Goal: Transaction & Acquisition: Book appointment/travel/reservation

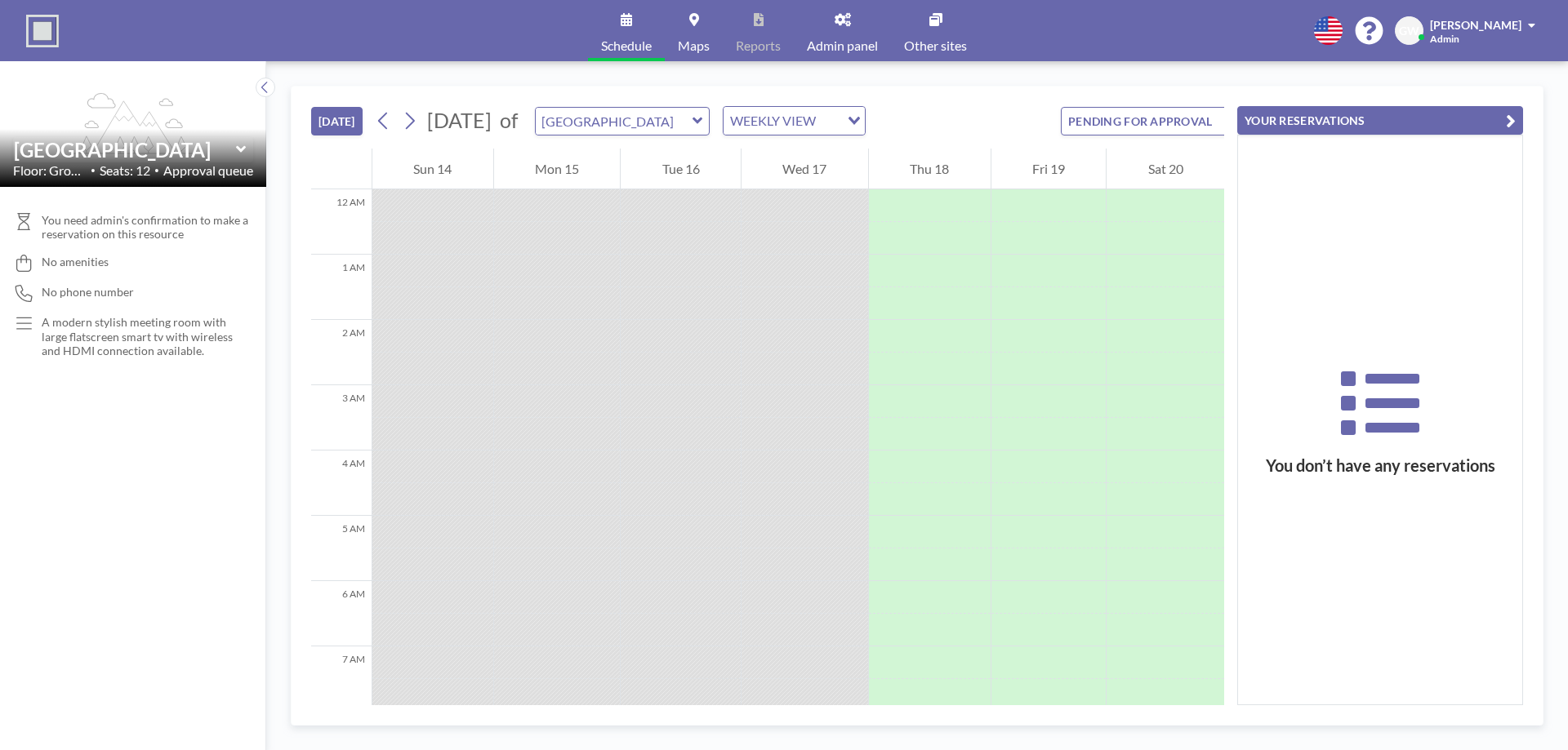
scroll to position [1045, 0]
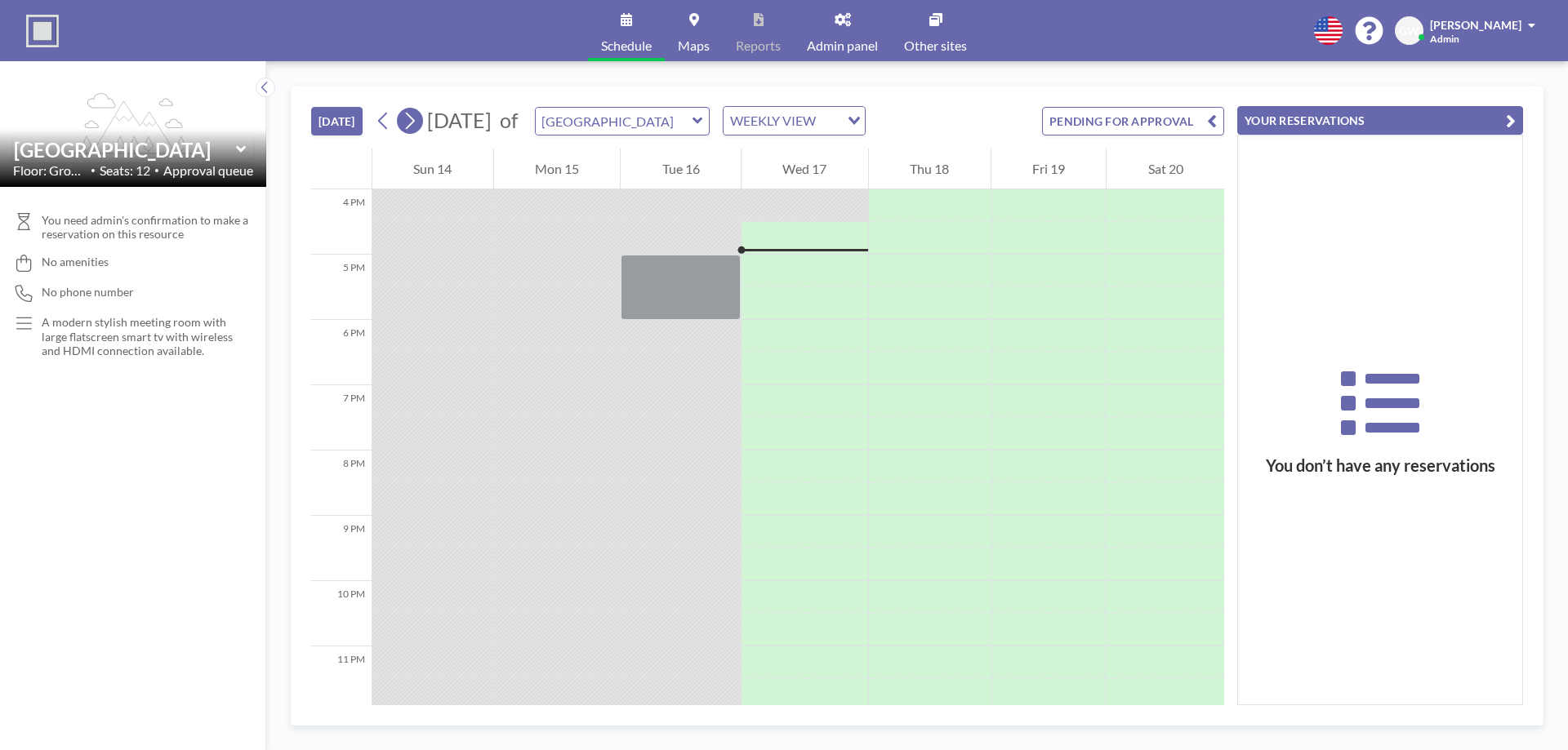
click at [421, 123] on button at bounding box center [410, 120] width 26 height 26
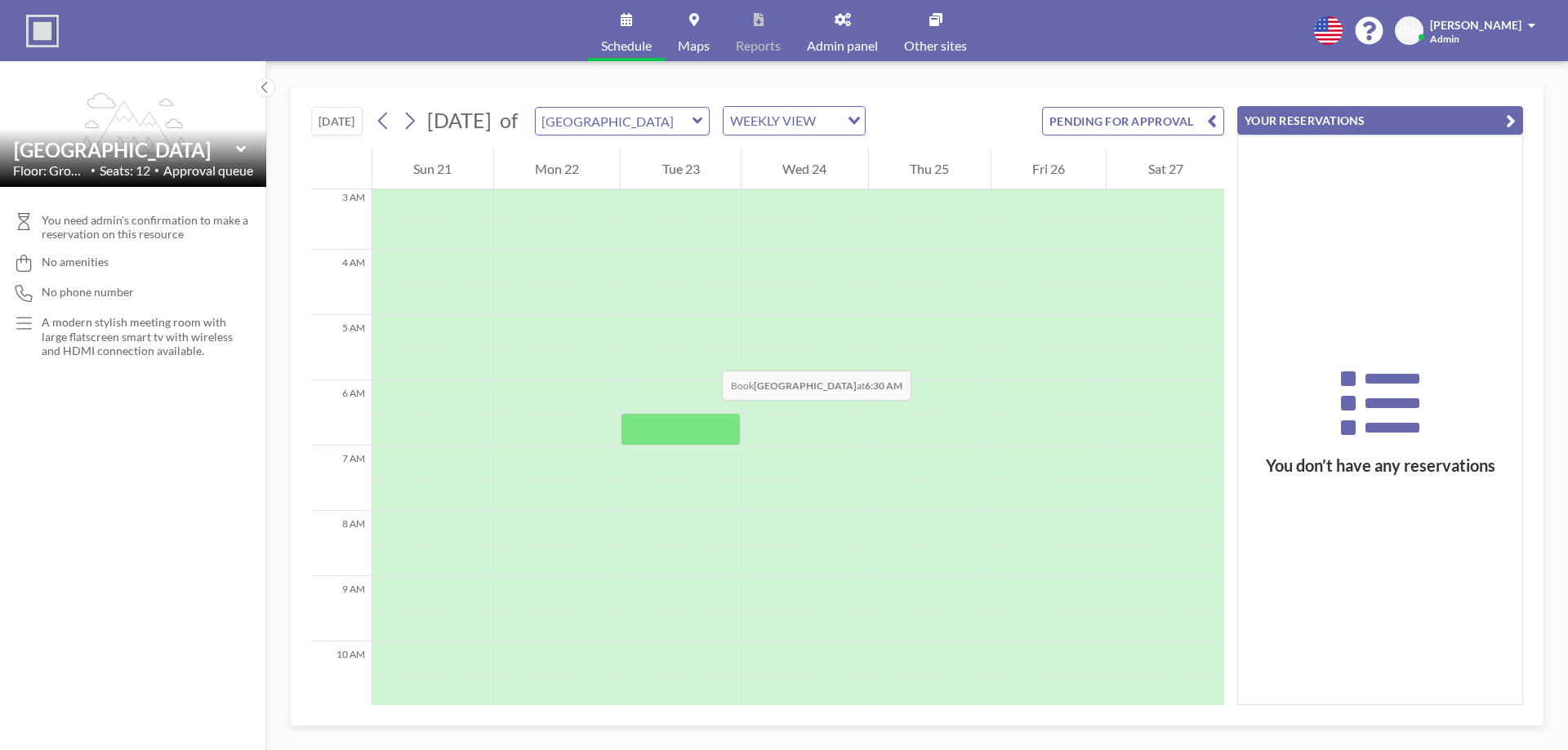
scroll to position [272, 0]
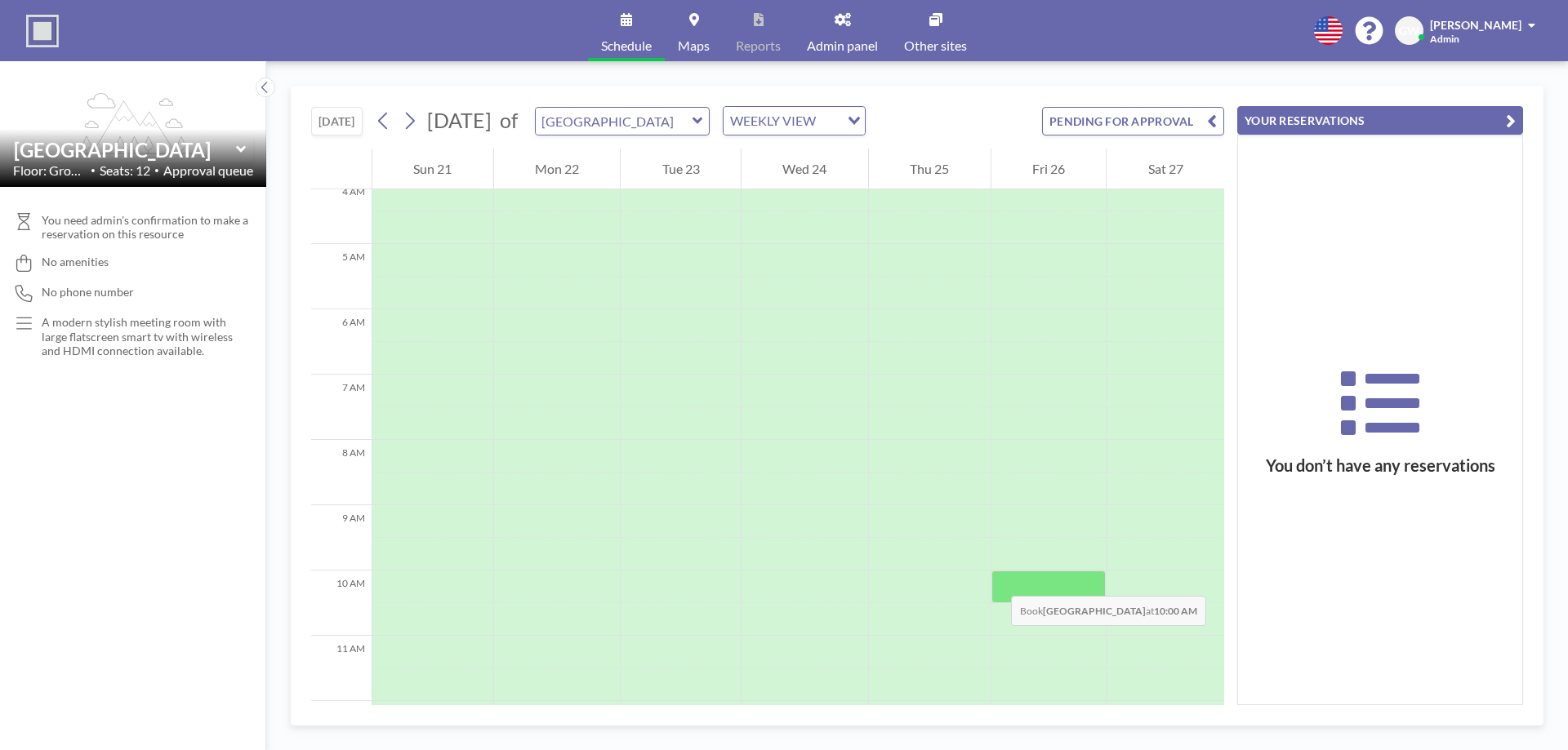
click at [999, 574] on div at bounding box center [1049, 587] width 115 height 33
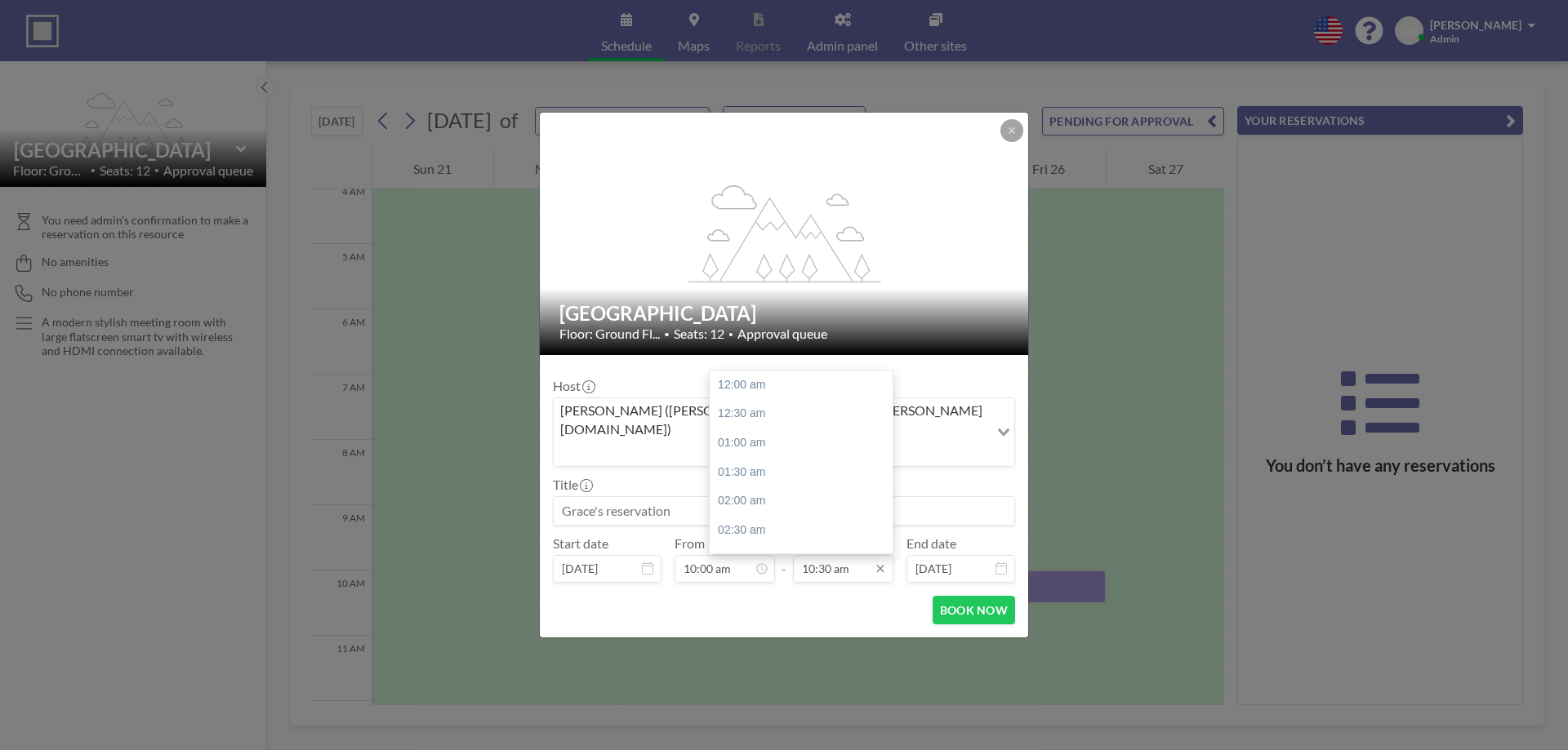
scroll to position [610, 0]
click at [850, 556] on input "10:30 am" at bounding box center [843, 569] width 100 height 27
drag, startPoint x: 780, startPoint y: 450, endPoint x: 773, endPoint y: 454, distance: 8.1
click at [782, 458] on div "12:00 pm" at bounding box center [805, 472] width 191 height 29
type input "12:00 pm"
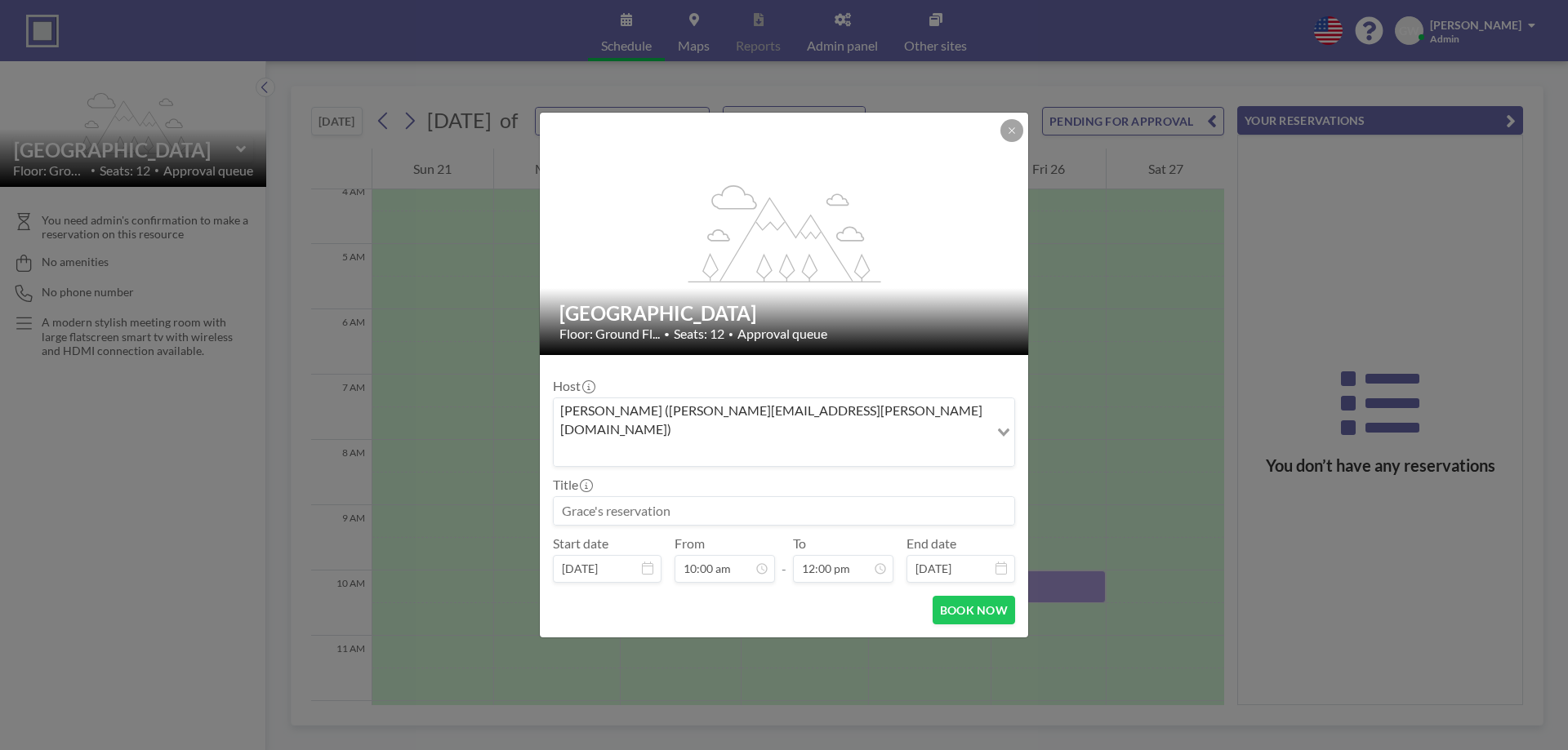
click at [685, 497] on input at bounding box center [784, 511] width 461 height 27
type input "Josh training"
click at [820, 556] on input "12:00 pm" at bounding box center [843, 569] width 100 height 27
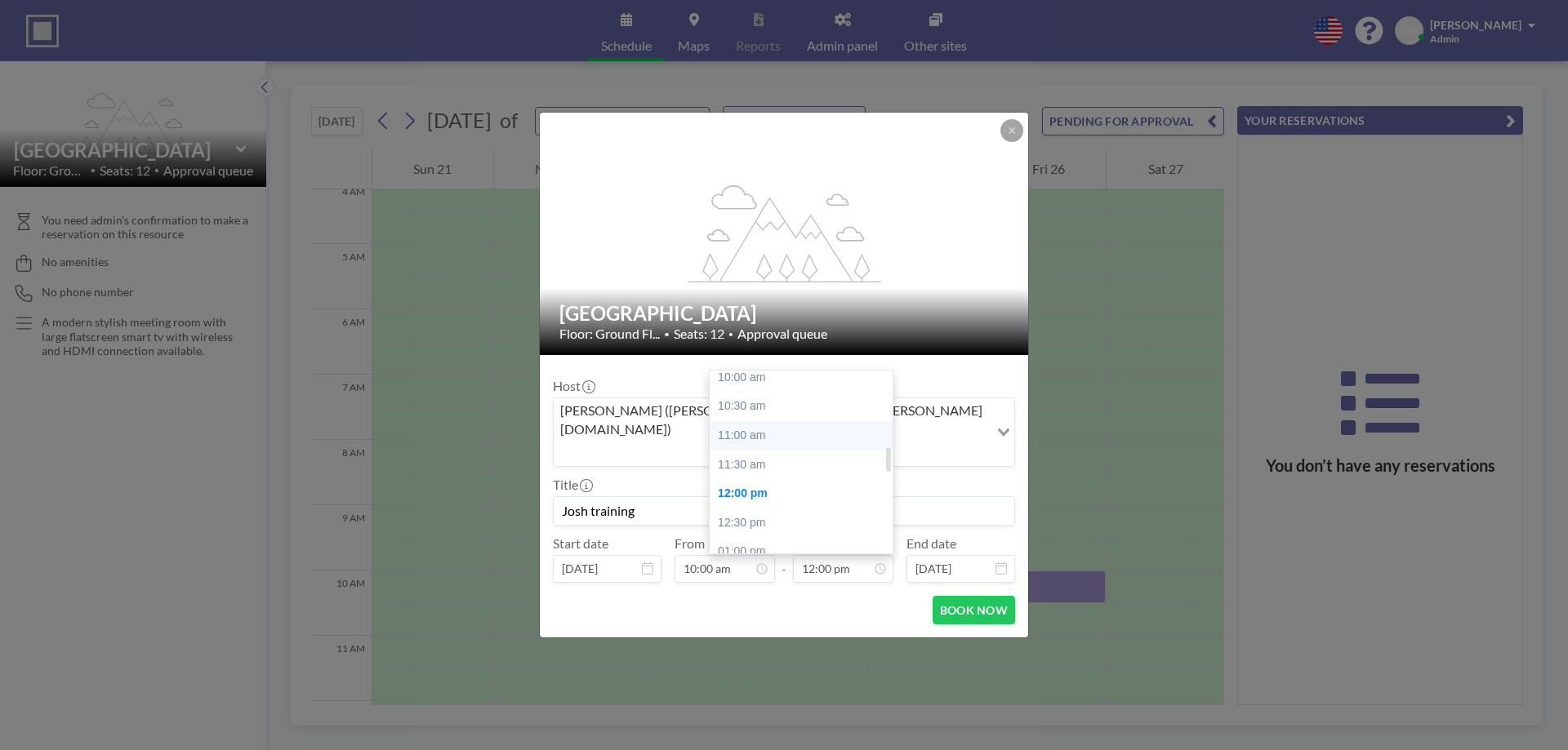
click at [769, 421] on div "11:00 am" at bounding box center [805, 436] width 191 height 29
type input "11:00 am"
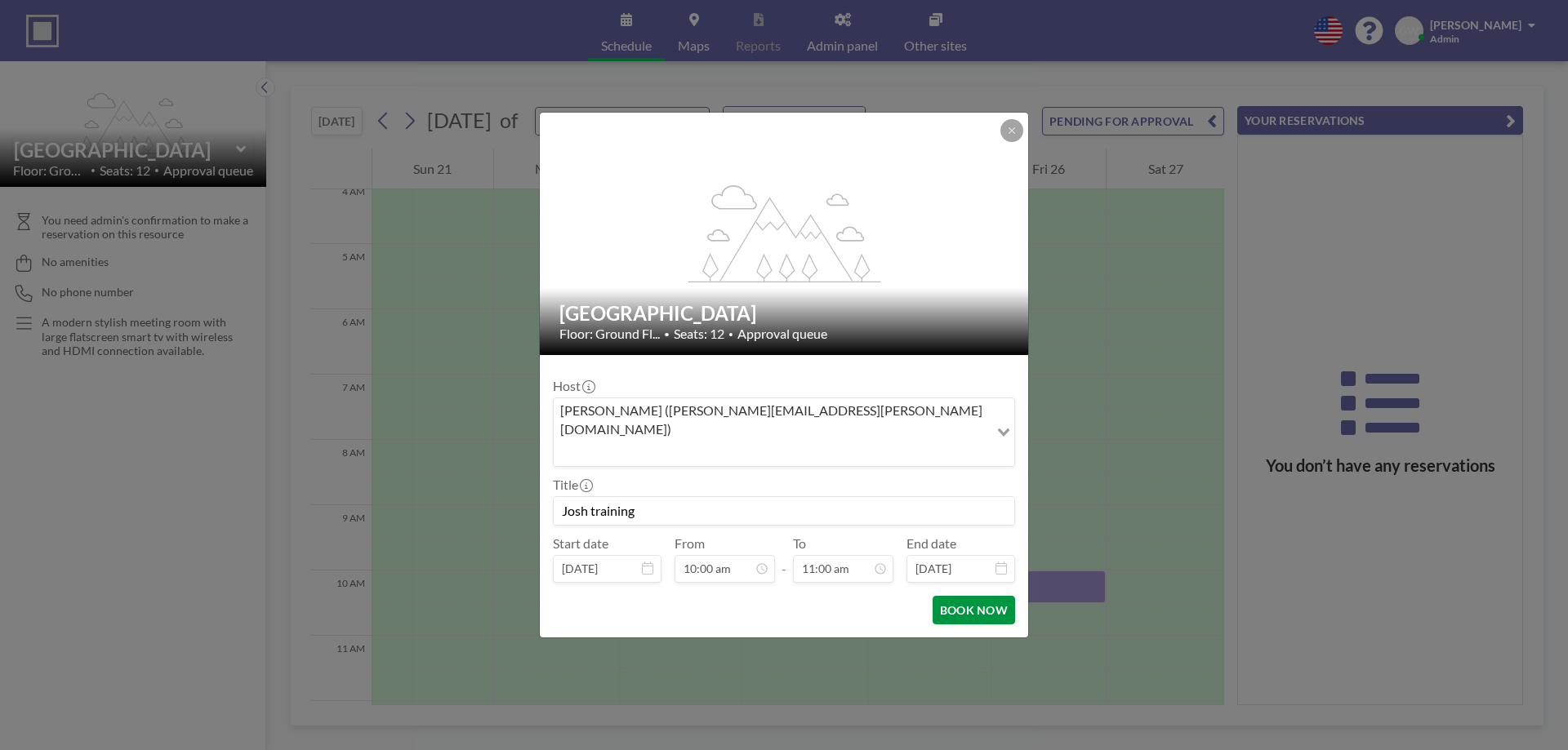
scroll to position [639, 0]
drag, startPoint x: 941, startPoint y: 593, endPoint x: 894, endPoint y: 593, distance: 47.0
click at [942, 596] on button "BOOK NOW" at bounding box center [973, 610] width 83 height 28
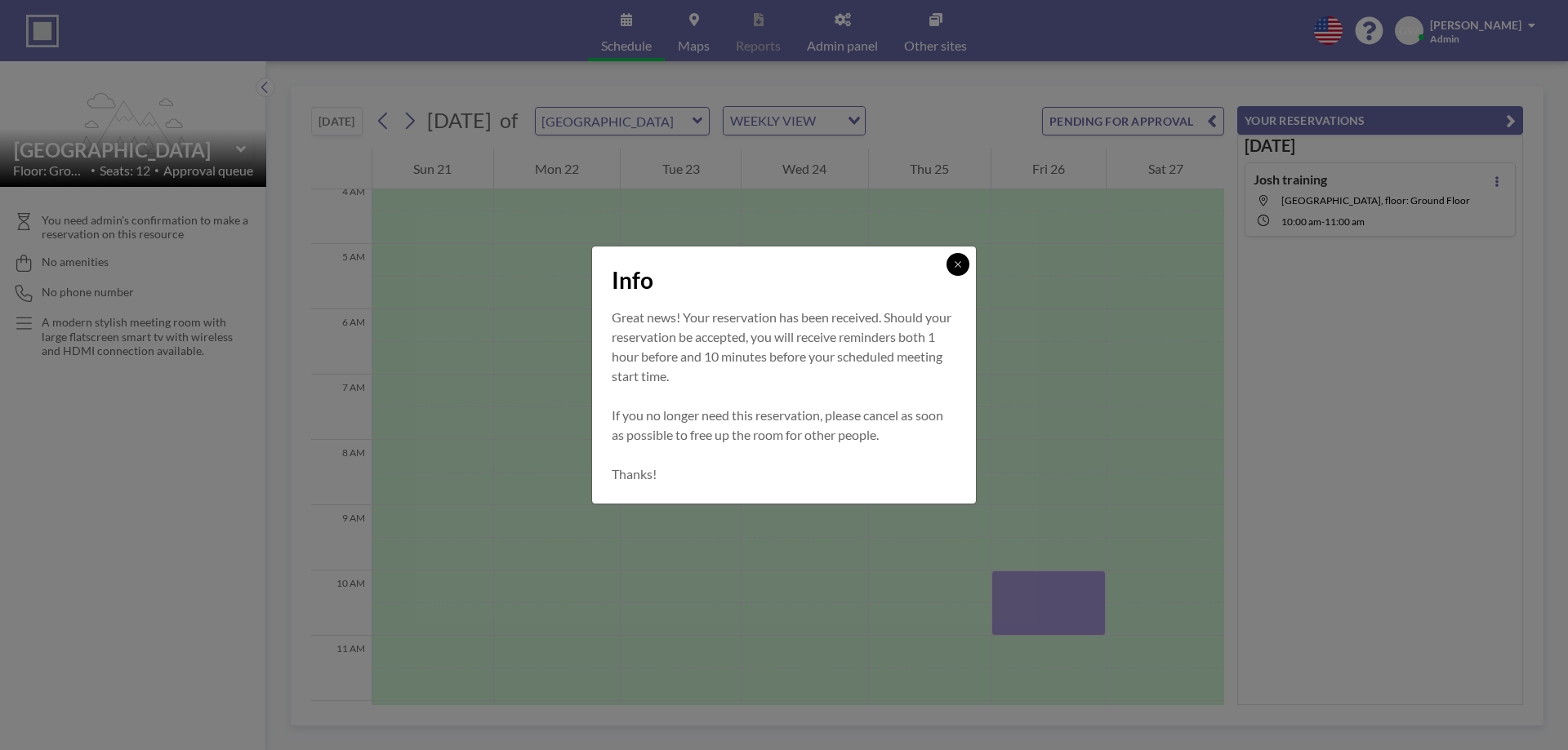
click at [952, 267] on icon at bounding box center [957, 264] width 10 height 10
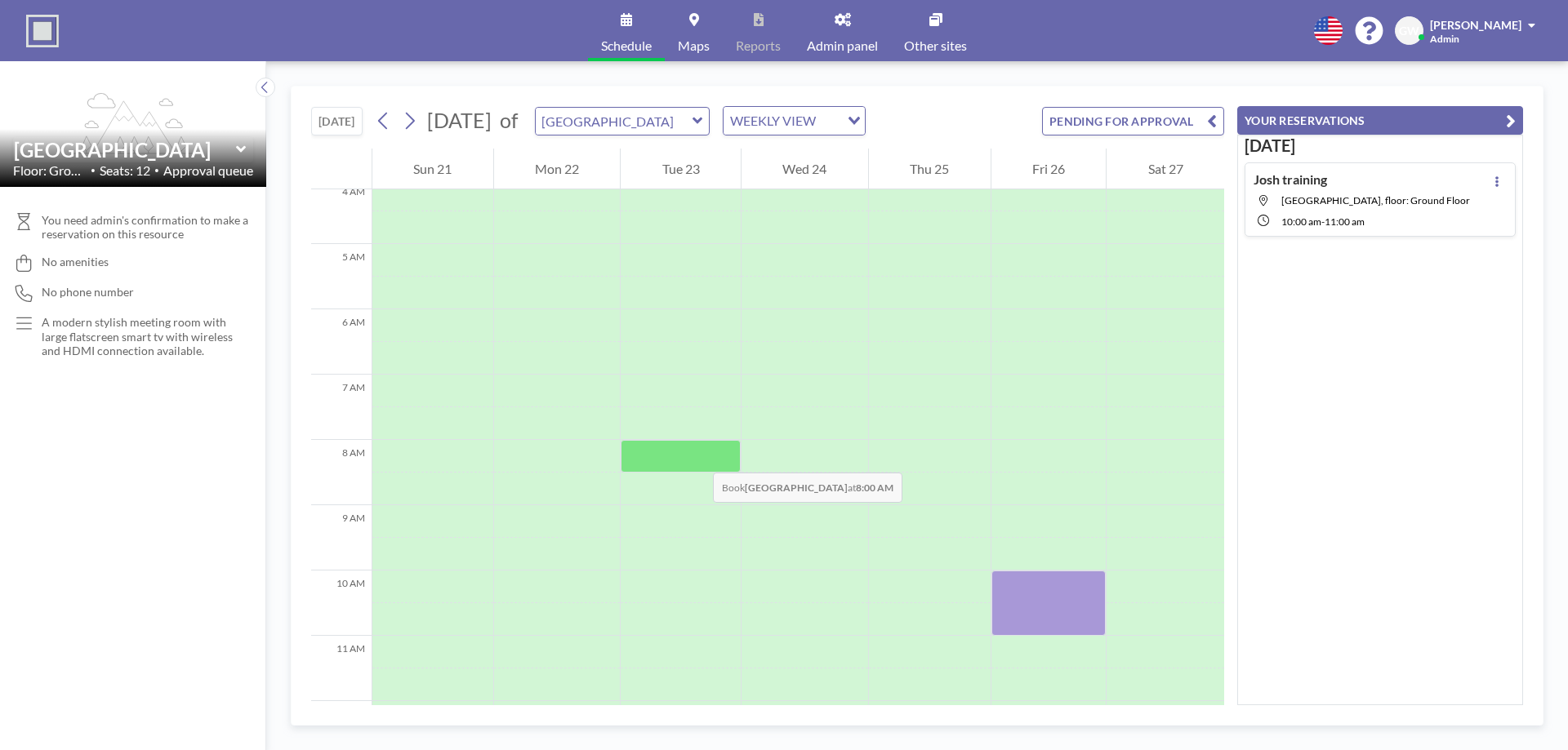
click at [697, 456] on div at bounding box center [681, 456] width 120 height 33
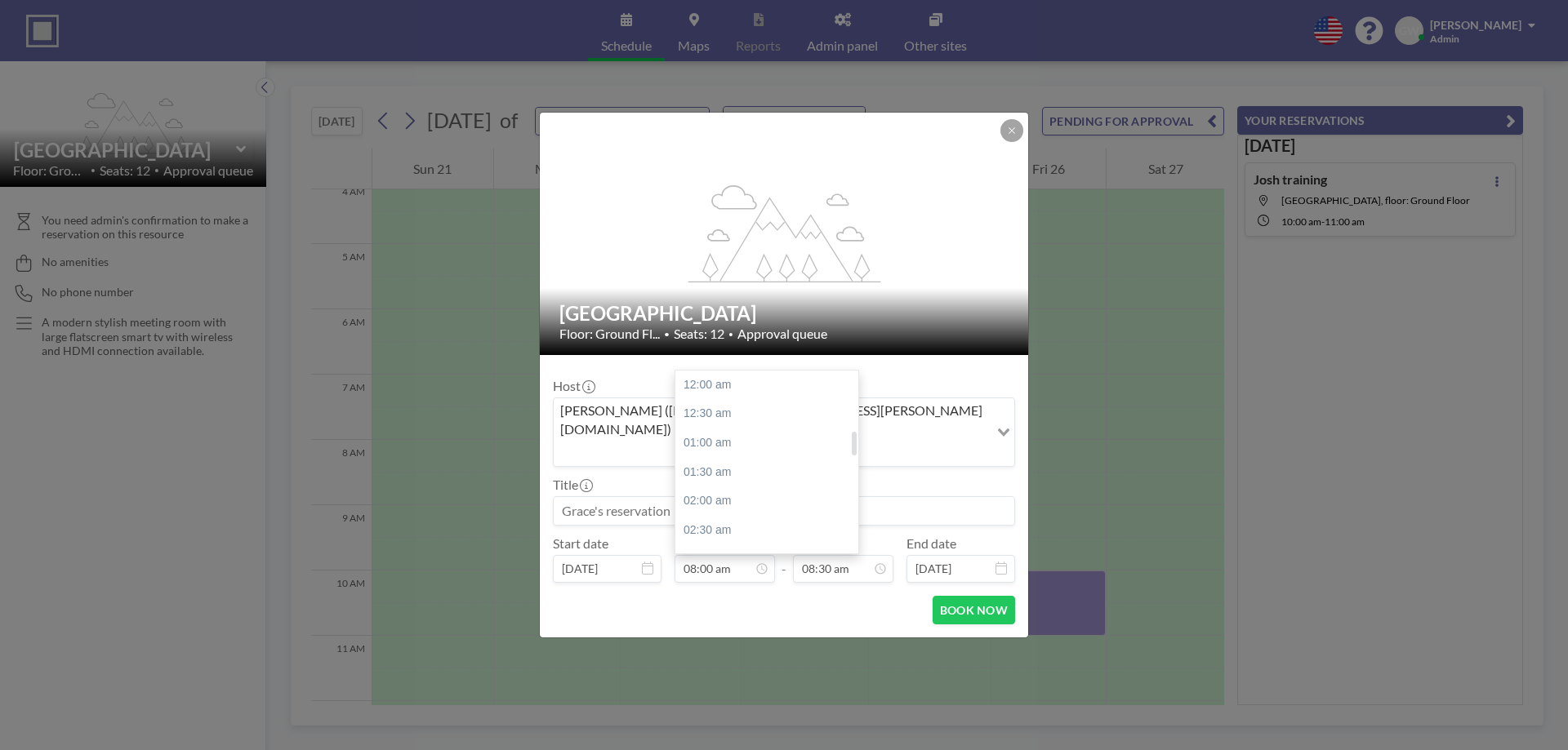
scroll to position [465, 0]
click at [632, 497] on input at bounding box center [784, 511] width 461 height 27
click at [841, 555] on input "08:30 am" at bounding box center [843, 569] width 100 height 27
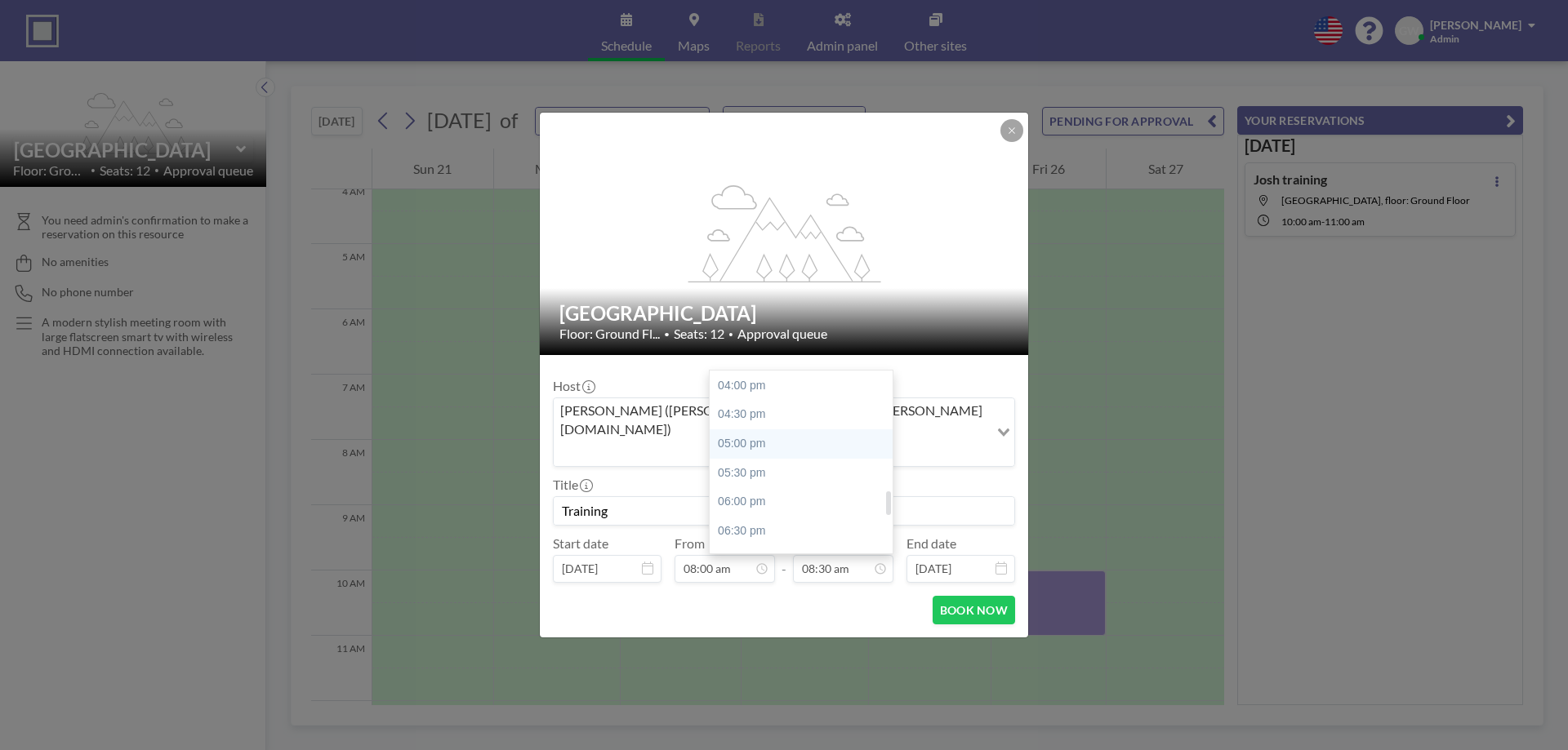
click at [781, 430] on div "05:00 pm" at bounding box center [805, 444] width 191 height 29
type input "Training"
type input "05:00 pm"
click at [748, 555] on input "08:00 am" at bounding box center [725, 569] width 100 height 27
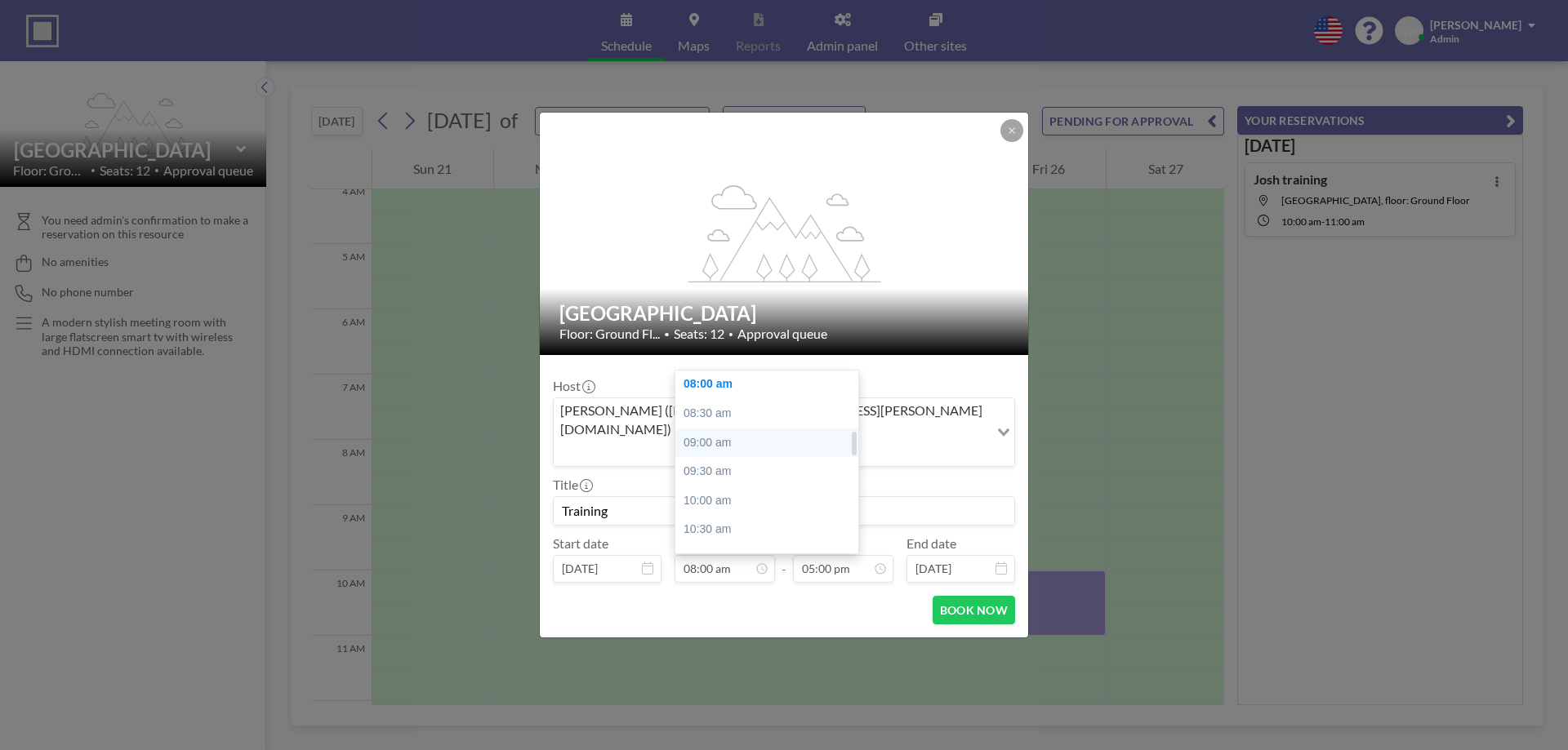
click at [725, 429] on div "09:00 am" at bounding box center [771, 443] width 191 height 29
type input "09:00 am"
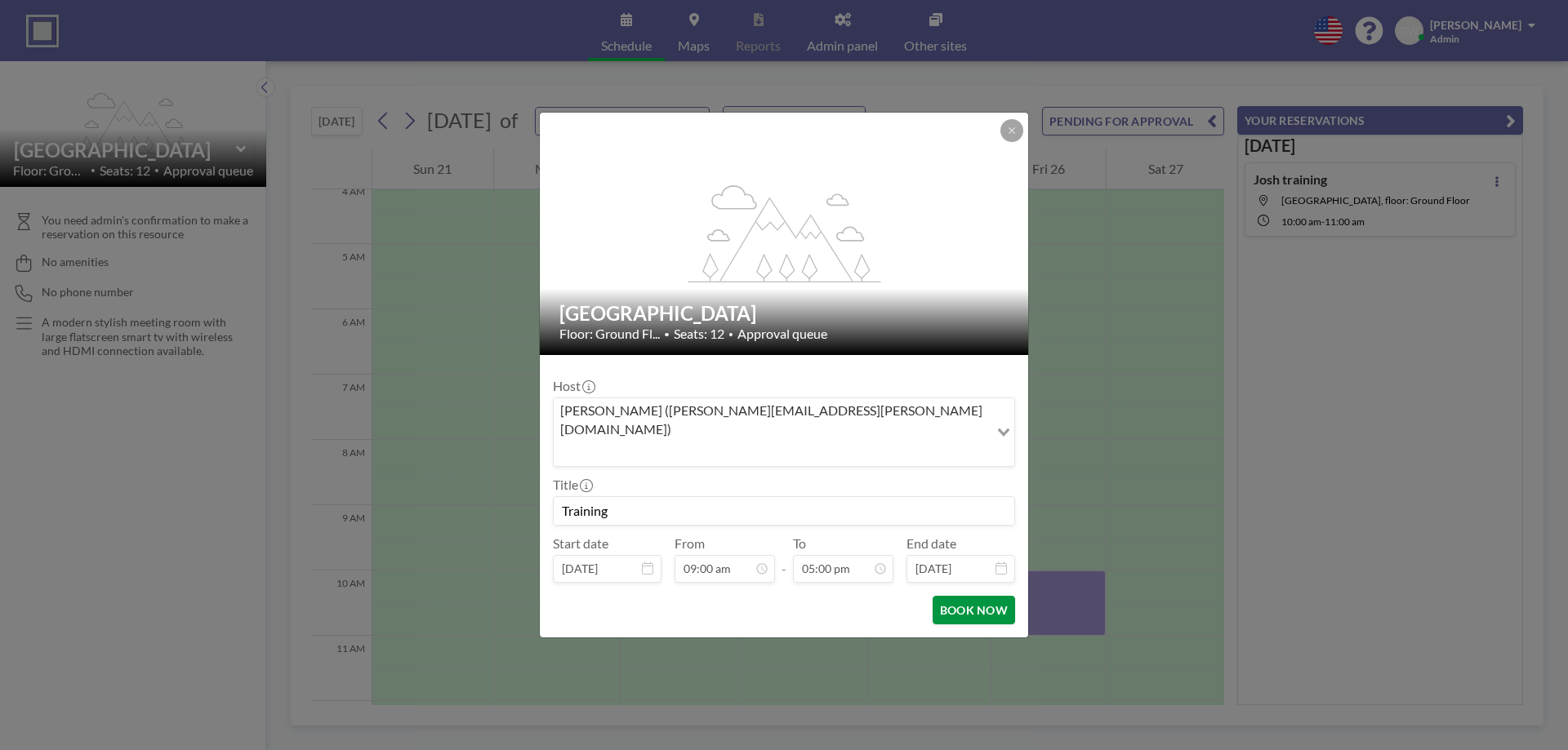
click at [953, 599] on button "BOOK NOW" at bounding box center [973, 610] width 83 height 28
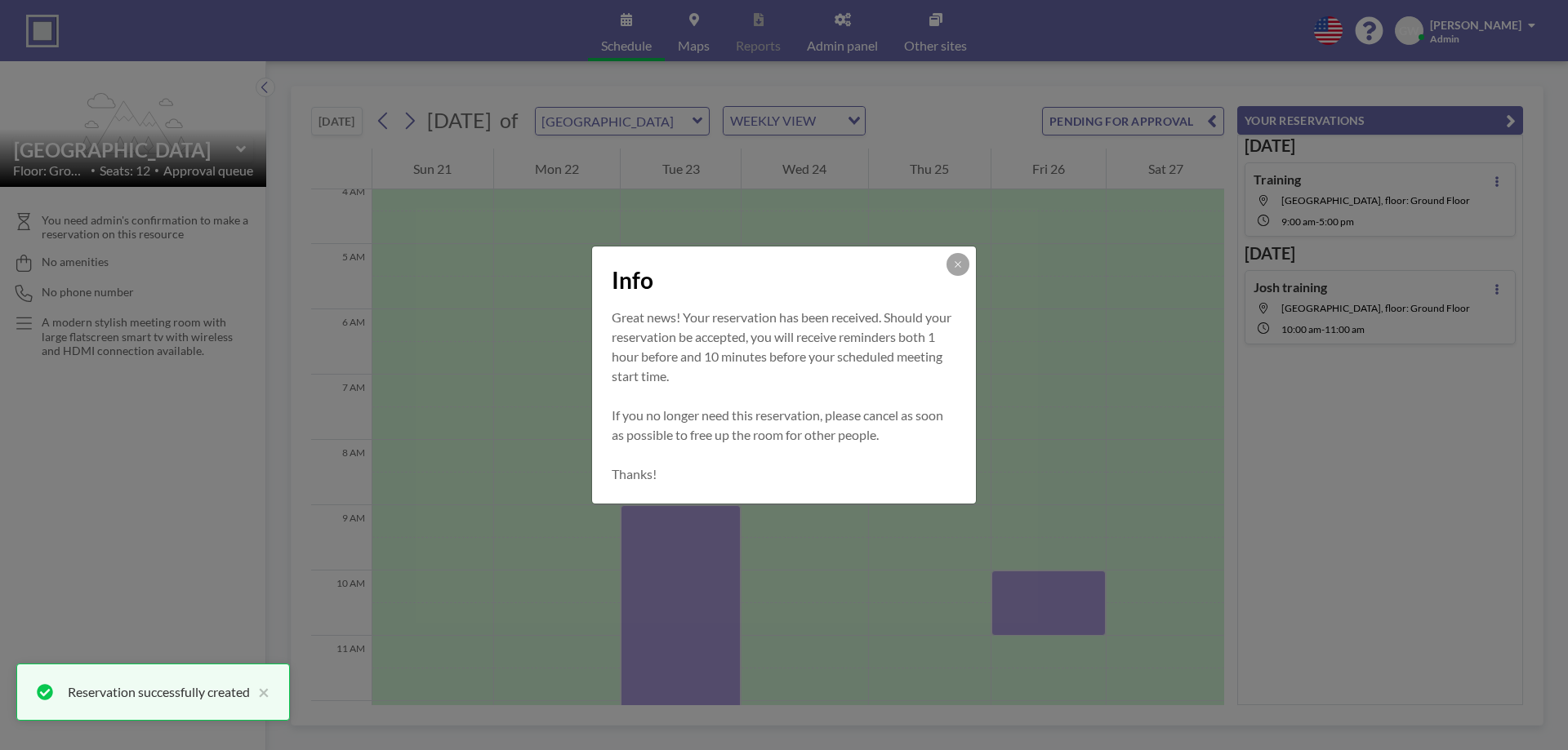
click at [937, 265] on div "Info" at bounding box center [783, 277] width 383 height 61
click at [954, 265] on icon at bounding box center [957, 264] width 10 height 10
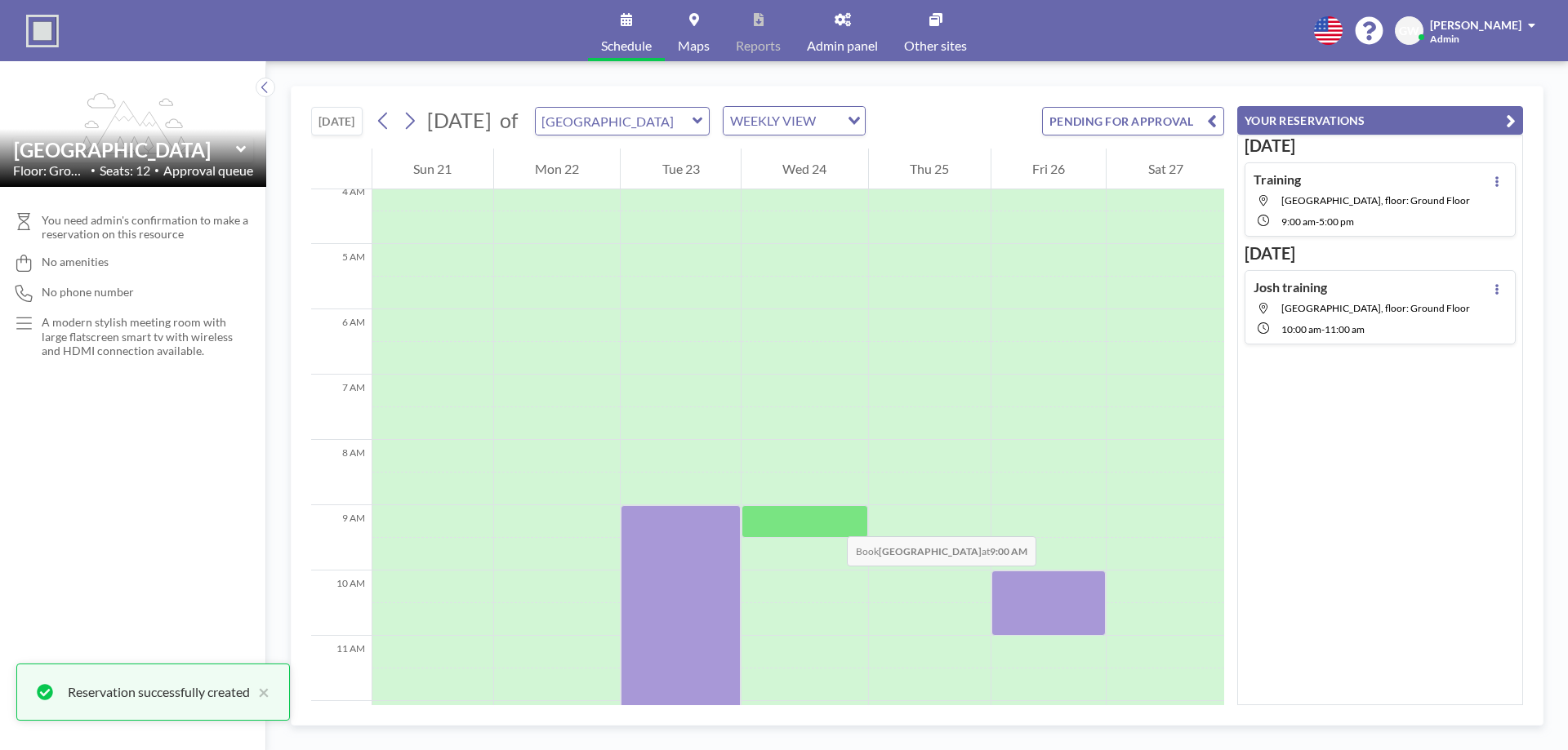
click at [830, 520] on div at bounding box center [804, 522] width 127 height 33
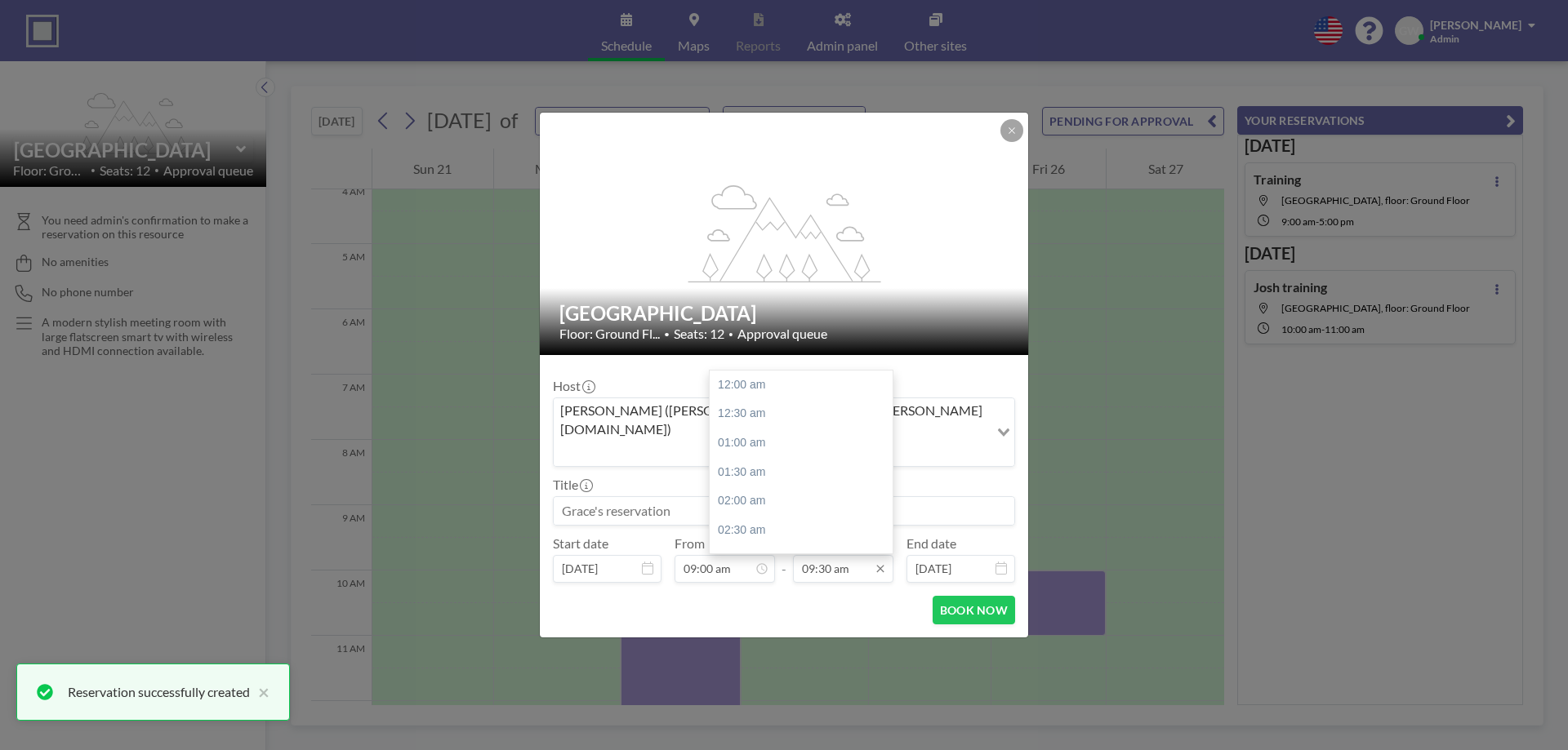
scroll to position [552, 0]
drag, startPoint x: 828, startPoint y: 551, endPoint x: 811, endPoint y: 536, distance: 22.7
click at [829, 555] on input "09:30 am" at bounding box center [843, 569] width 100 height 27
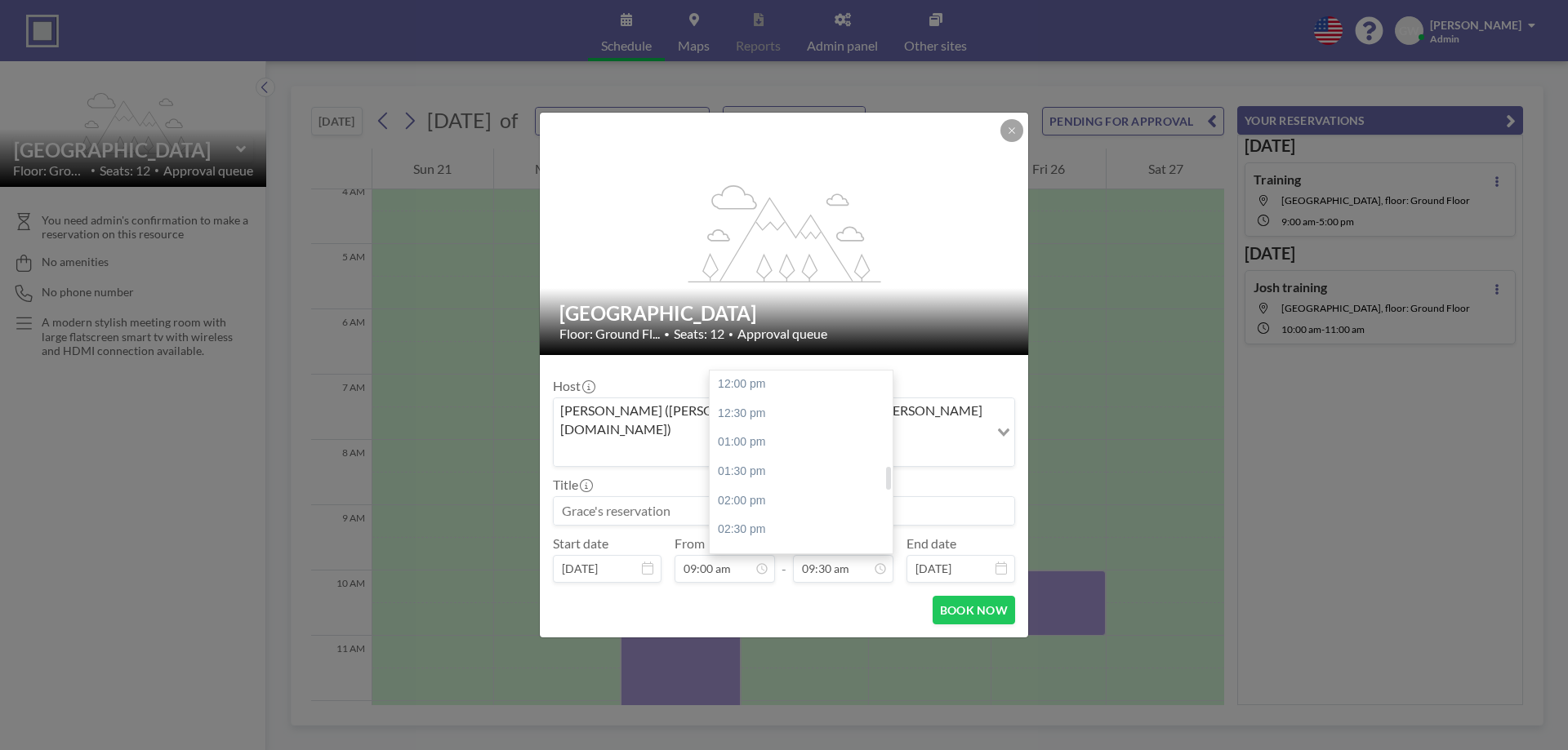
scroll to position [878, 0]
click at [739, 480] on div "05:00 pm" at bounding box center [805, 494] width 191 height 29
type input "05:00 pm"
click at [773, 497] on input at bounding box center [784, 511] width 461 height 27
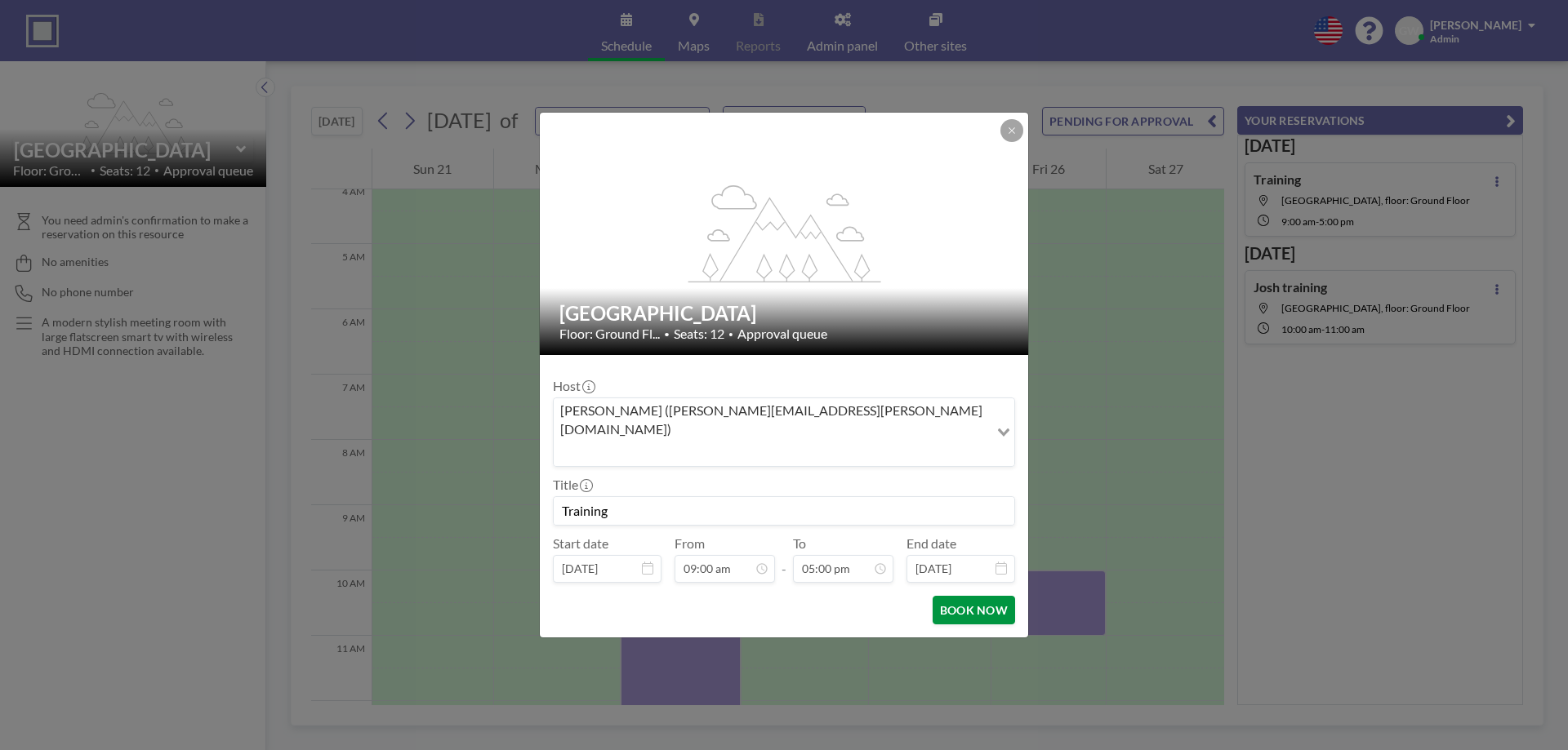
type input "Training"
click at [969, 596] on button "BOOK NOW" at bounding box center [973, 610] width 83 height 28
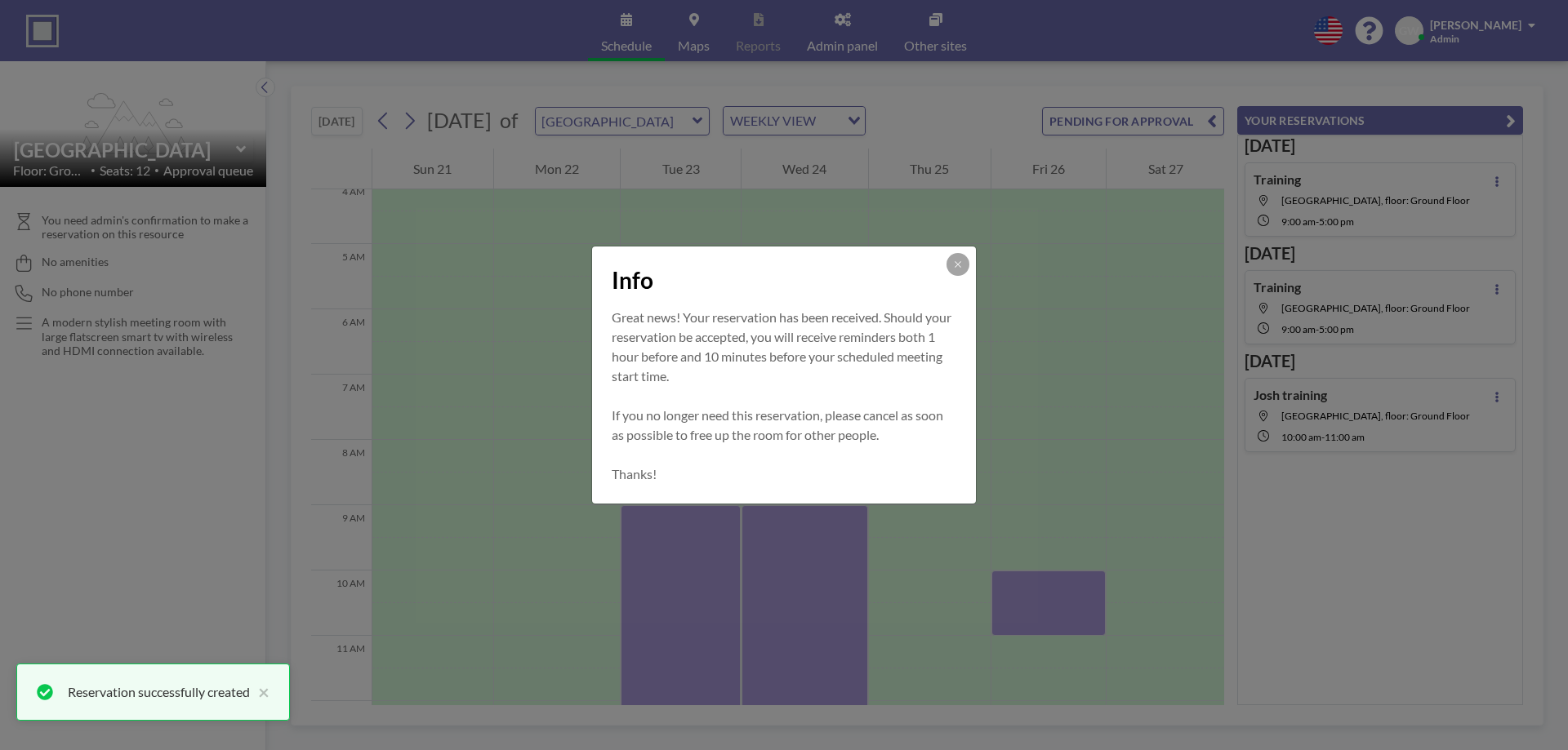
drag, startPoint x: 937, startPoint y: 266, endPoint x: 949, endPoint y: 266, distance: 12.0
click at [941, 266] on div "Info" at bounding box center [783, 277] width 383 height 61
click at [956, 267] on icon at bounding box center [957, 264] width 10 height 10
